Goal: Task Accomplishment & Management: Manage account settings

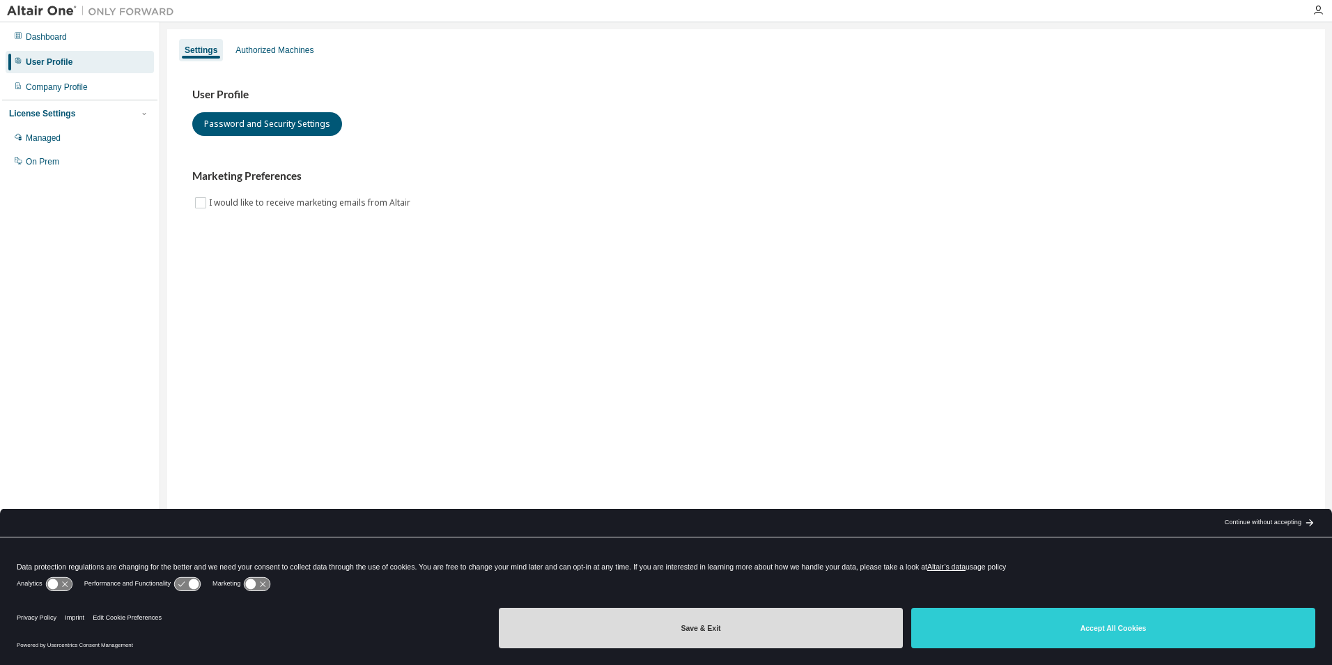
click at [672, 629] on button "Save & Exit" at bounding box center [701, 628] width 404 height 40
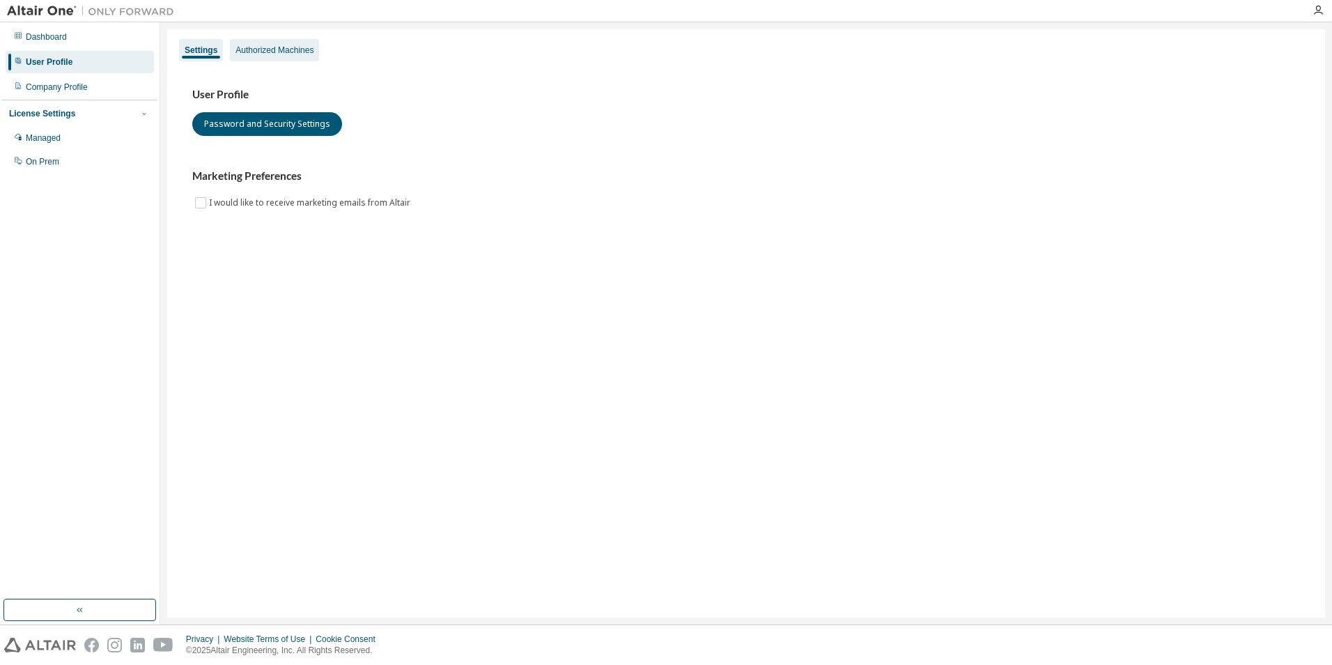
click at [274, 54] on div "Authorized Machines" at bounding box center [275, 50] width 78 height 11
